Goal: Transaction & Acquisition: Purchase product/service

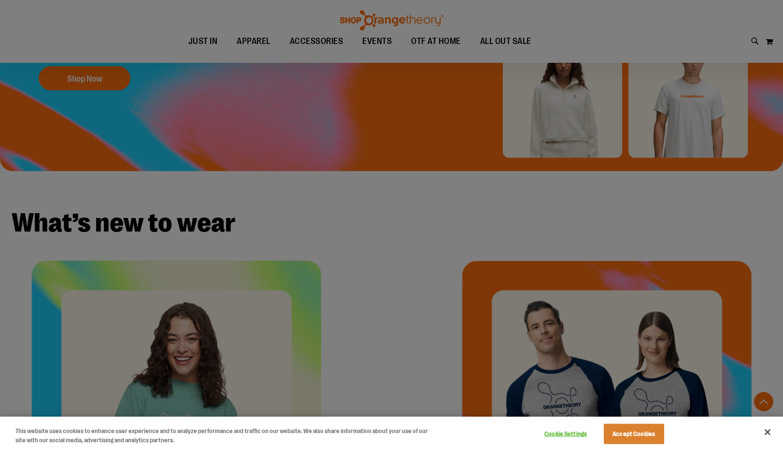
scroll to position [216, 0]
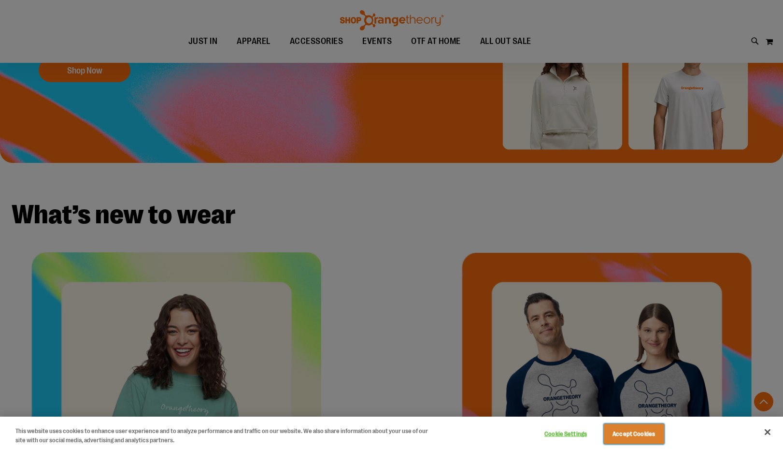
click at [625, 434] on button "Accept Cookies" at bounding box center [634, 434] width 60 height 20
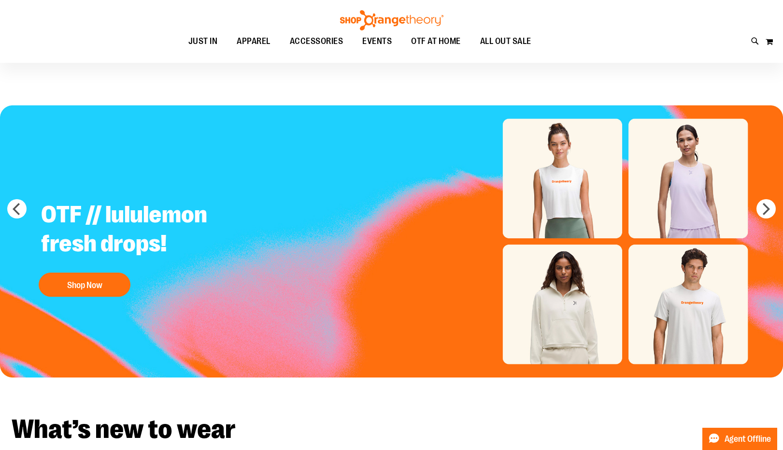
scroll to position [0, 0]
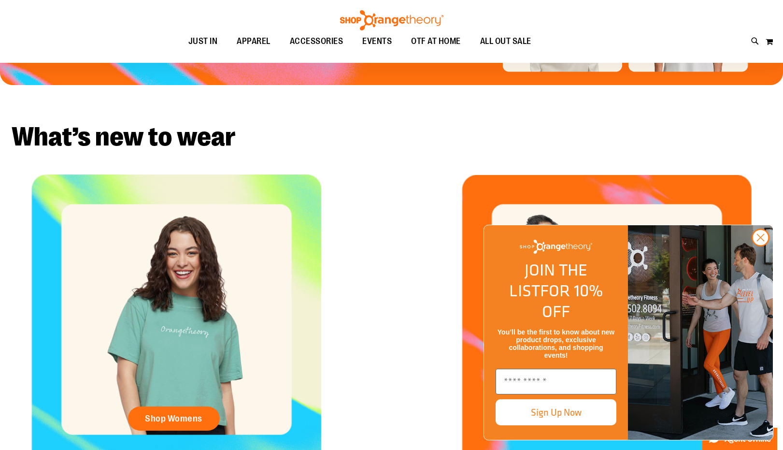
scroll to position [192, 0]
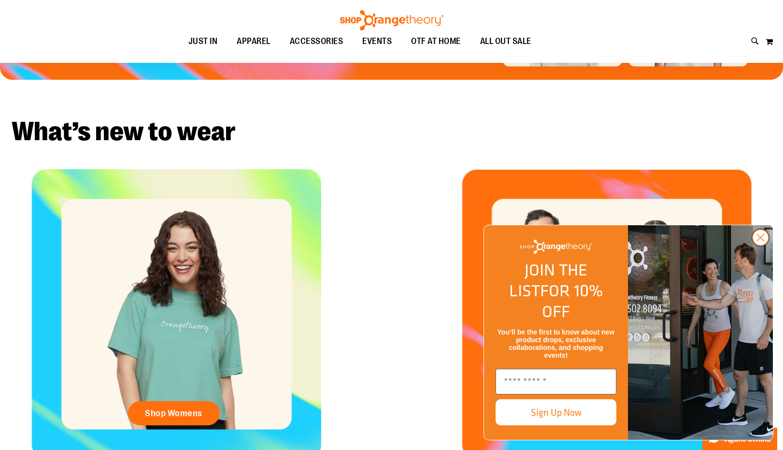
click at [761, 246] on circle "Close dialog" at bounding box center [761, 238] width 16 height 16
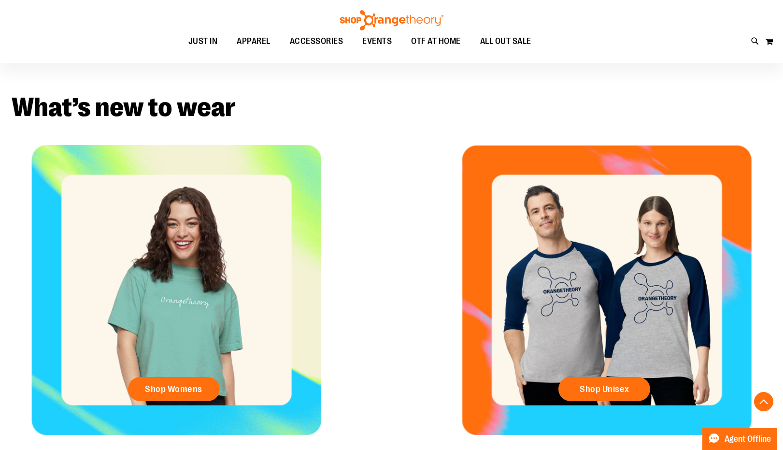
scroll to position [0, 0]
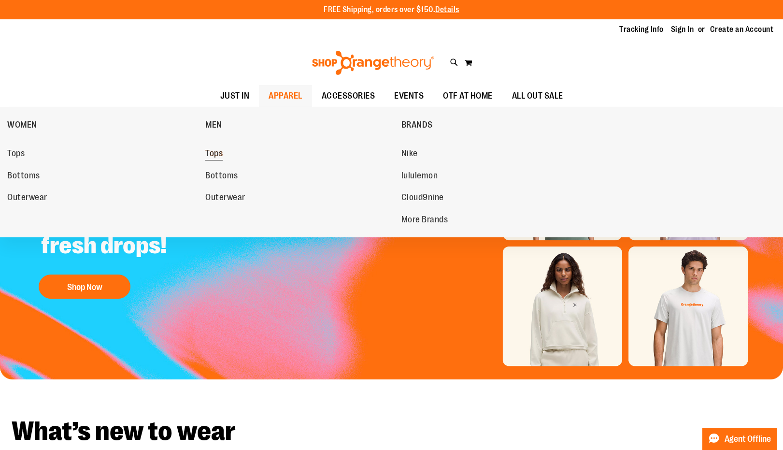
click at [214, 153] on span "Tops" at bounding box center [213, 154] width 17 height 12
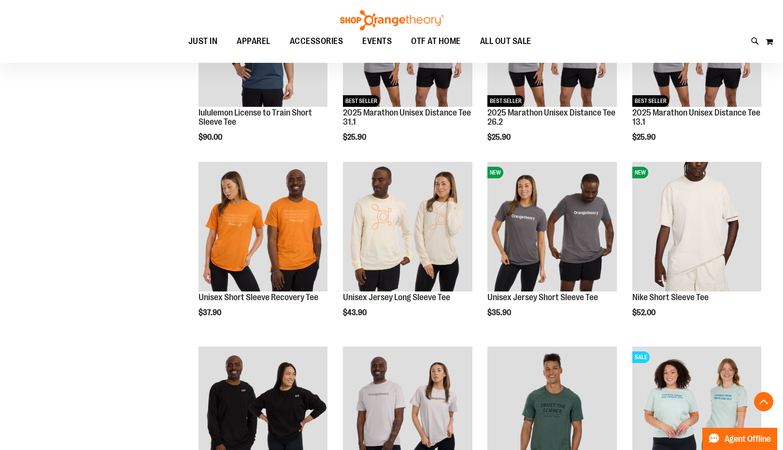
scroll to position [455, 0]
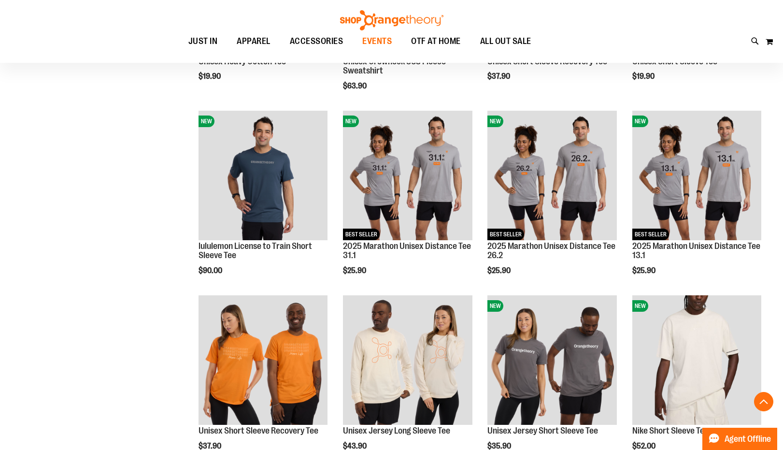
click at [378, 39] on span "EVENTS" at bounding box center [376, 41] width 29 height 22
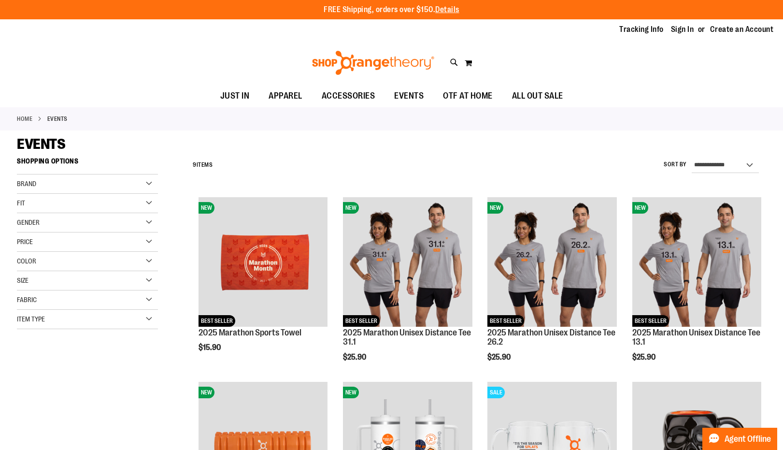
click at [353, 66] on img at bounding box center [373, 63] width 125 height 24
